Goal: Task Accomplishment & Management: Manage account settings

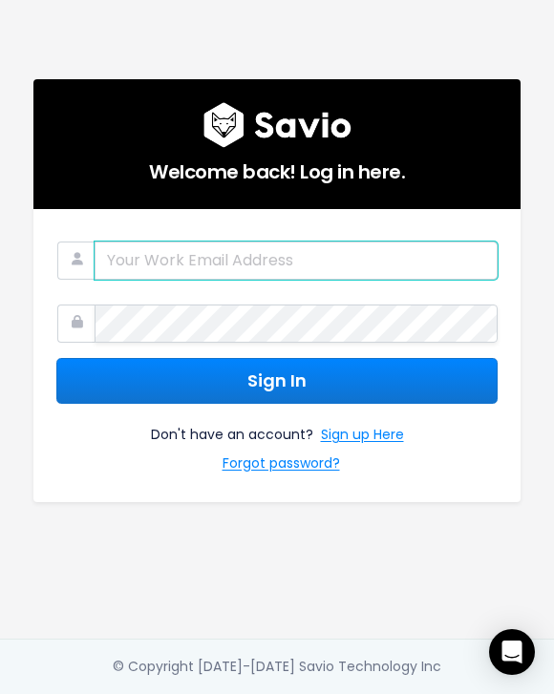
click at [203, 259] on input "email" at bounding box center [296, 261] width 403 height 38
click at [204, 257] on input "email" at bounding box center [296, 261] width 403 height 38
type input "[EMAIL_ADDRESS][DOMAIN_NAME]"
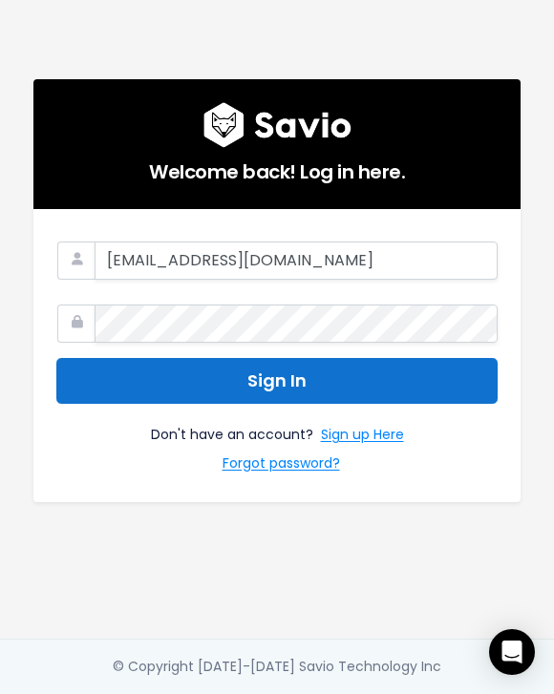
click at [193, 383] on button "Sign In" at bounding box center [276, 381] width 441 height 47
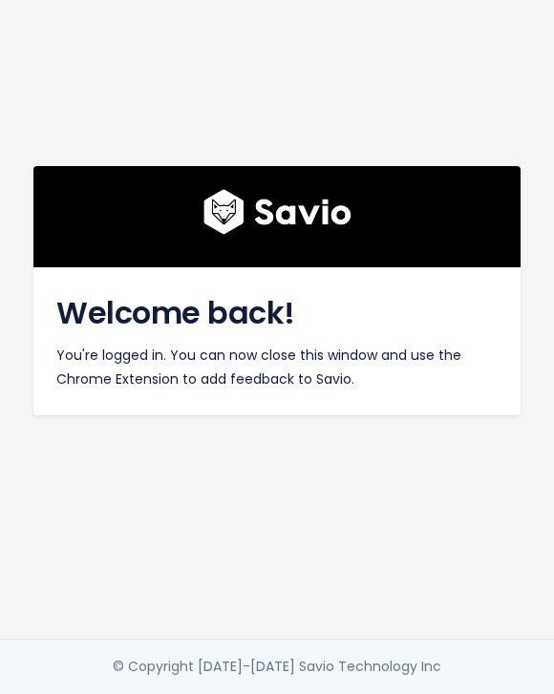
click at [453, 112] on div "Welcome back! You're logged in. You can now close this window and use the Chrom…" at bounding box center [276, 319] width 515 height 639
